Goal: Information Seeking & Learning: Learn about a topic

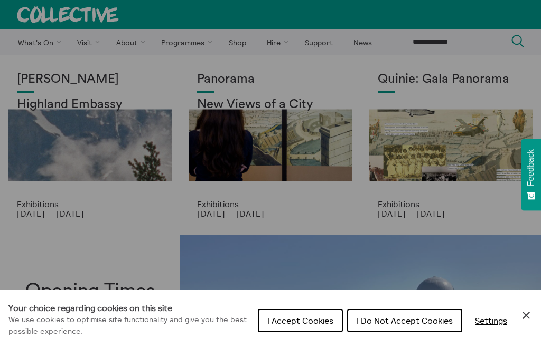
click at [291, 309] on button "I Accept Cookies" at bounding box center [300, 320] width 85 height 23
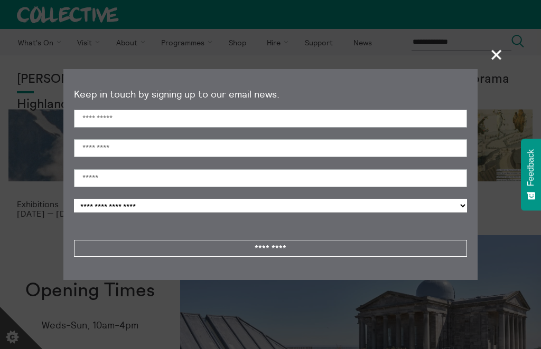
click at [481, 58] on span "+" at bounding box center [496, 54] width 31 height 31
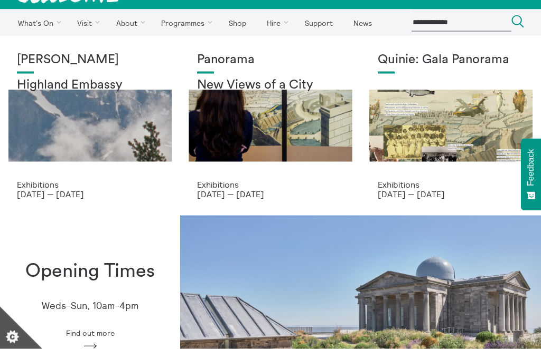
scroll to position [20, 0]
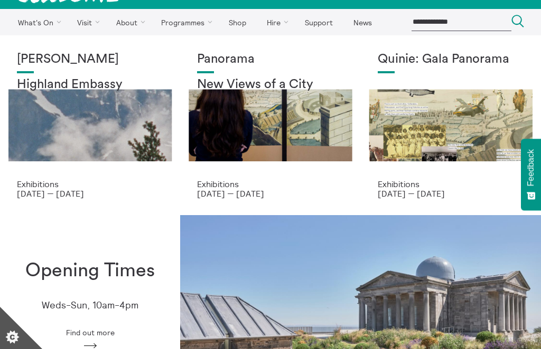
click at [260, 124] on div "Panorama New Views of a City" at bounding box center [270, 115] width 146 height 127
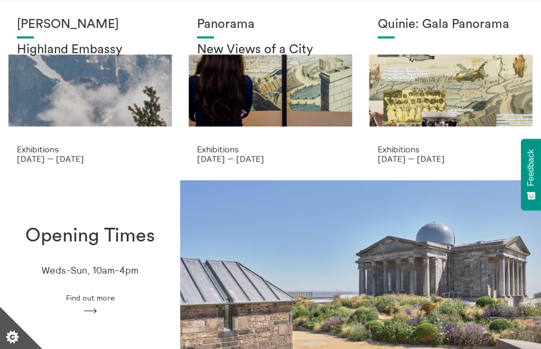
scroll to position [55, 0]
click at [77, 96] on div "Shen Xin Highland Embassy" at bounding box center [90, 80] width 146 height 127
